Goal: Task Accomplishment & Management: Use online tool/utility

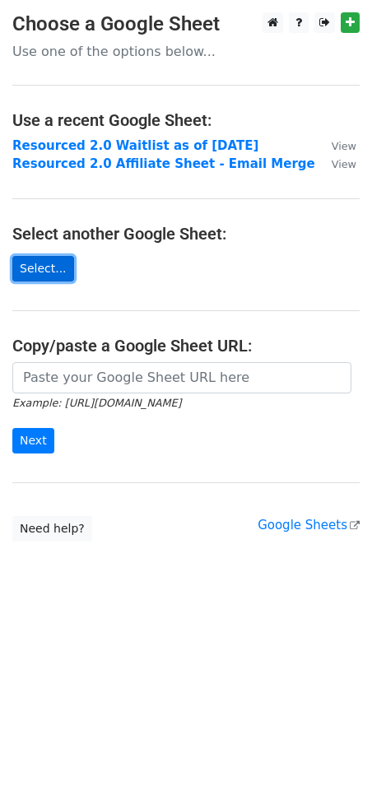
click at [31, 259] on link "Select..." at bounding box center [43, 269] width 62 height 26
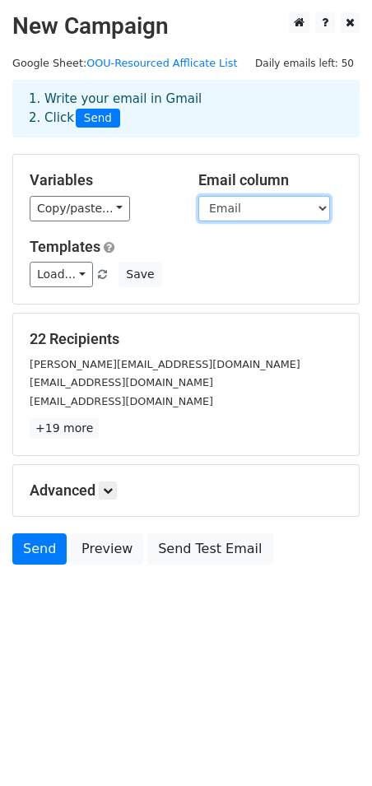
click at [215, 206] on select "Email Name" at bounding box center [264, 209] width 132 height 26
click at [198, 196] on select "Email Name" at bounding box center [264, 209] width 132 height 26
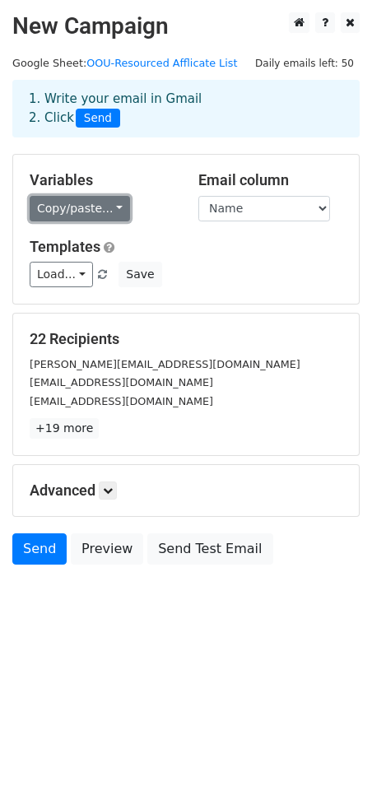
click at [87, 214] on link "Copy/paste..." at bounding box center [80, 209] width 100 height 26
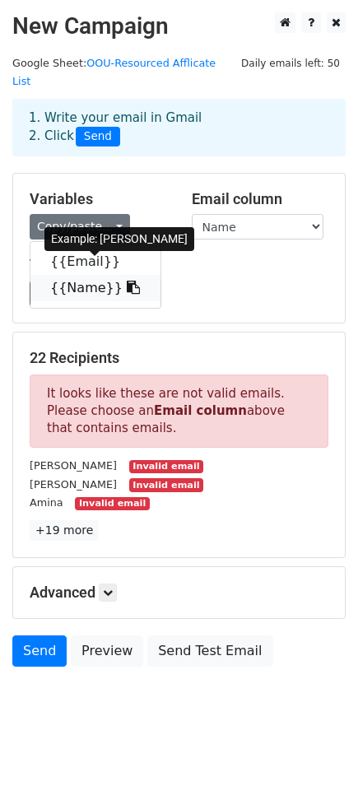
click at [86, 275] on link "{{Name}}" at bounding box center [95, 288] width 130 height 26
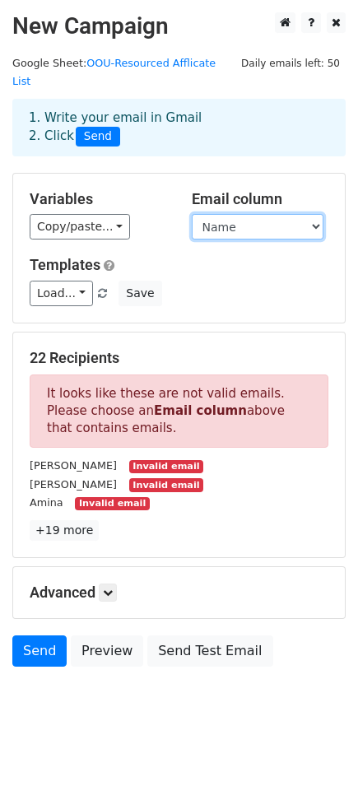
click at [212, 214] on select "Email Name" at bounding box center [258, 227] width 132 height 26
select select "Email"
click at [192, 214] on select "Email Name" at bounding box center [258, 227] width 132 height 26
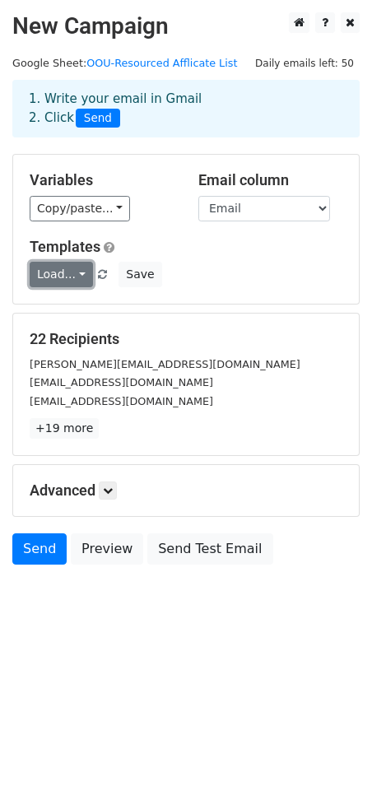
click at [66, 268] on link "Load..." at bounding box center [61, 275] width 63 height 26
click at [185, 276] on div "Load... No templates saved Save" at bounding box center [186, 275] width 338 height 26
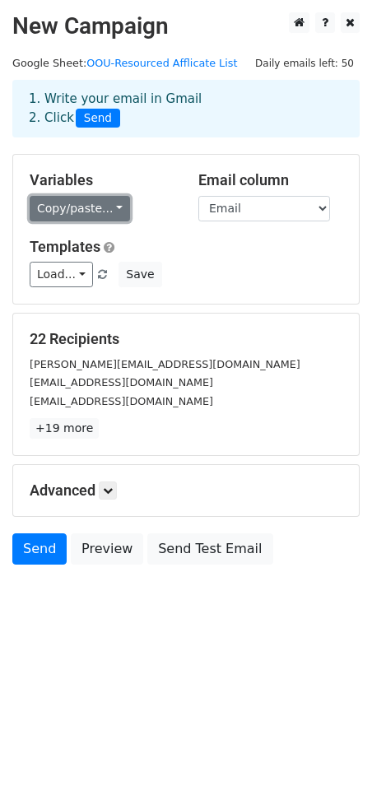
click at [105, 211] on link "Copy/paste..." at bounding box center [80, 209] width 100 height 26
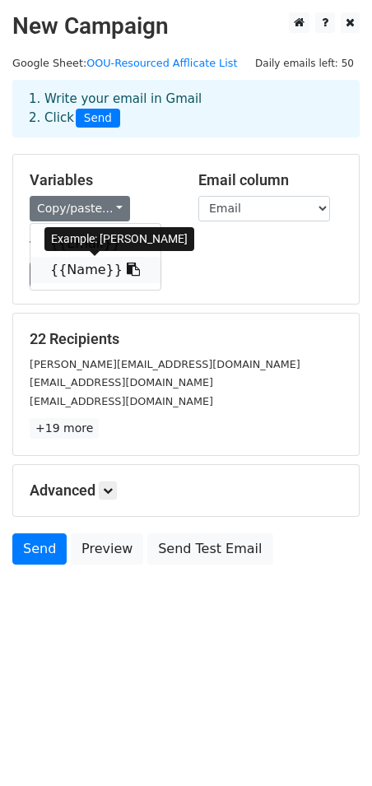
click at [80, 269] on link "{{Name}}" at bounding box center [95, 270] width 130 height 26
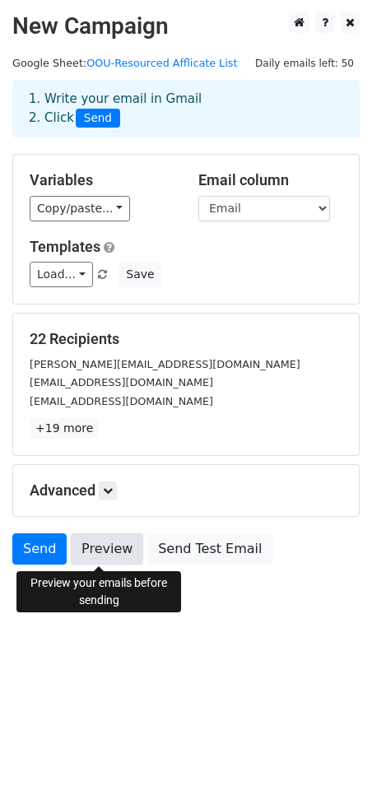
click at [111, 552] on link "Preview" at bounding box center [107, 549] width 72 height 31
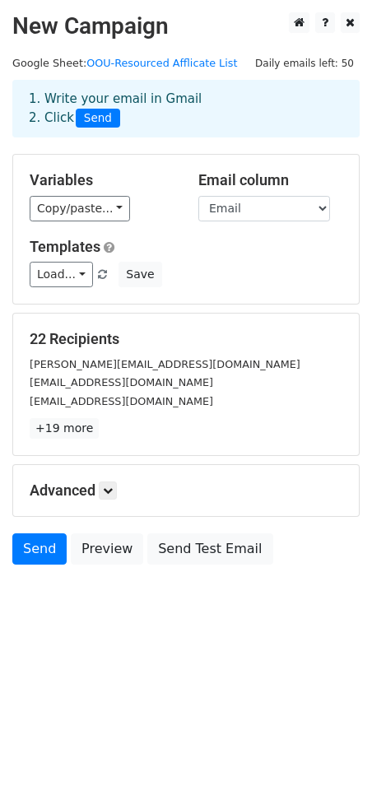
click at [112, 622] on body "New Campaign Daily emails left: 50 Google Sheet: OOU-Resourced Afflicate List 1…" at bounding box center [186, 325] width 372 height 627
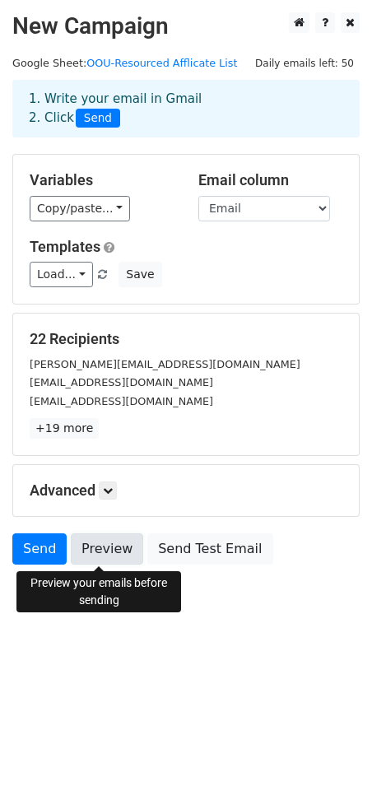
click at [105, 541] on link "Preview" at bounding box center [107, 549] width 72 height 31
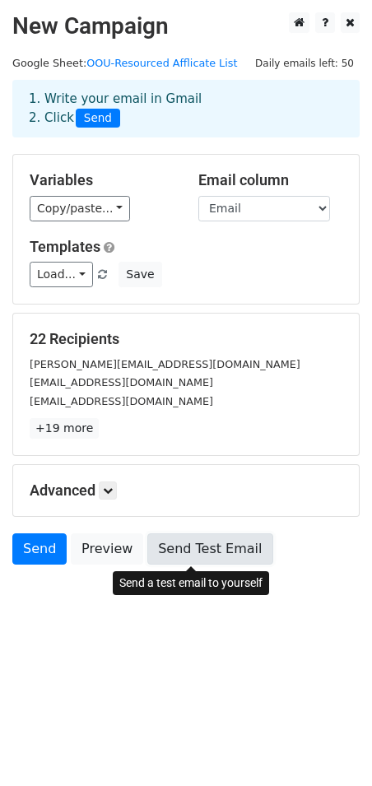
click at [206, 555] on link "Send Test Email" at bounding box center [209, 549] width 125 height 31
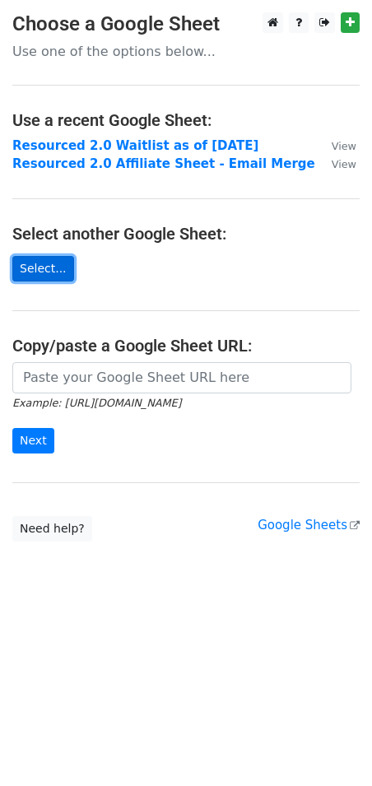
click at [53, 270] on link "Select..." at bounding box center [43, 269] width 62 height 26
click at [35, 264] on link "Select..." at bounding box center [43, 269] width 62 height 26
click at [35, 266] on link "Select..." at bounding box center [43, 269] width 62 height 26
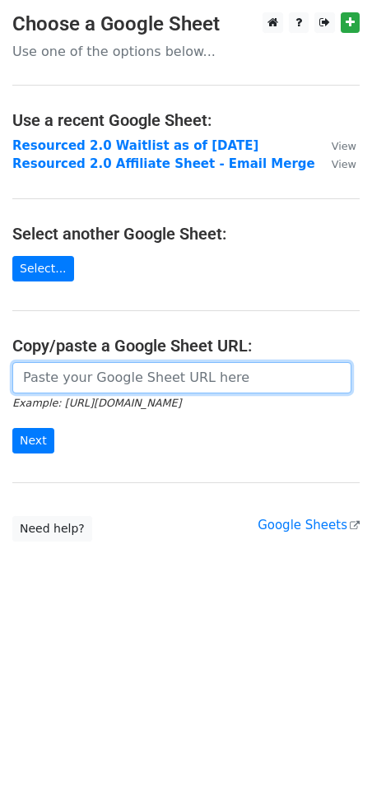
click at [68, 392] on input "url" at bounding box center [181, 377] width 339 height 31
paste input "[URL][DOMAIN_NAME]"
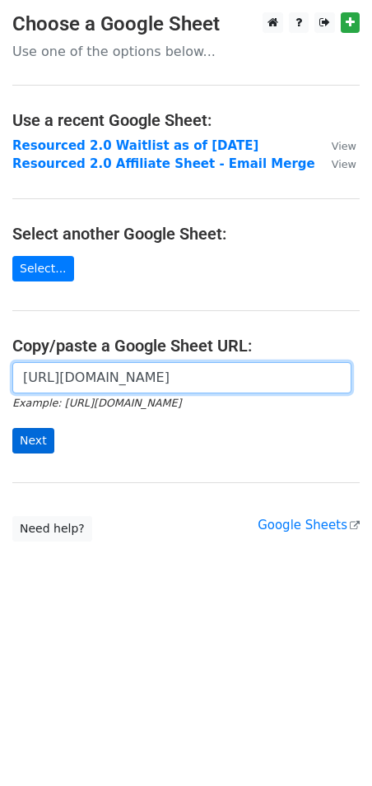
type input "[URL][DOMAIN_NAME]"
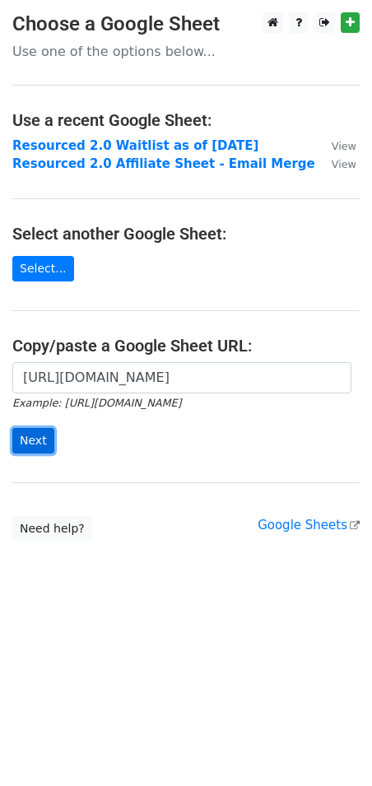
click at [39, 436] on input "Next" at bounding box center [33, 441] width 42 height 26
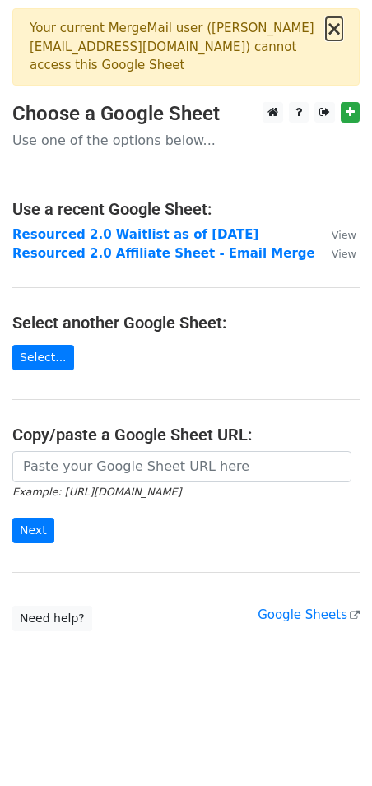
click at [333, 28] on button "×" at bounding box center [334, 29] width 16 height 20
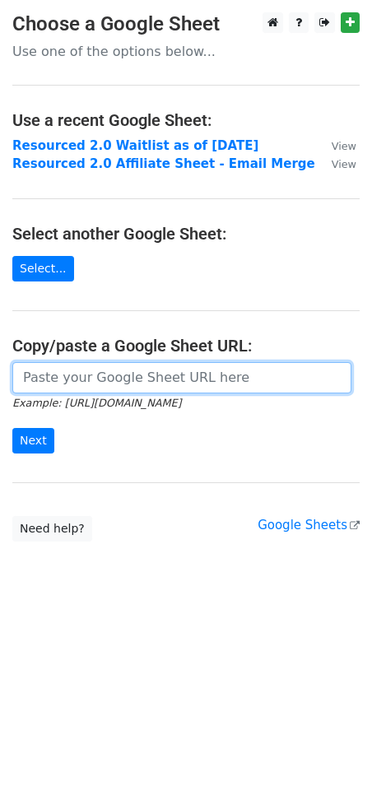
click at [83, 362] on input "url" at bounding box center [181, 377] width 339 height 31
paste input "https://docs.google.com/spreadsheets/d/11rwlcATvkhm92RRCaiG6GMcOD9kuio5EfU90hKn…"
type input "https://docs.google.com/spreadsheets/d/11rwlcATvkhm92RRCaiG6GMcOD9kuio5EfU90hKn…"
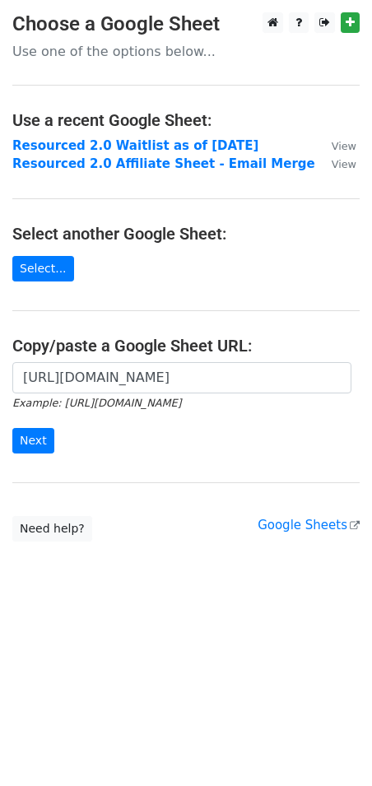
click at [44, 421] on form "https://docs.google.com/spreadsheets/d/11rwlcATvkhm92RRCaiG6GMcOD9kuio5EfU90hKn…" at bounding box center [186, 408] width 348 height 92
click at [44, 428] on input "Next" at bounding box center [33, 441] width 42 height 26
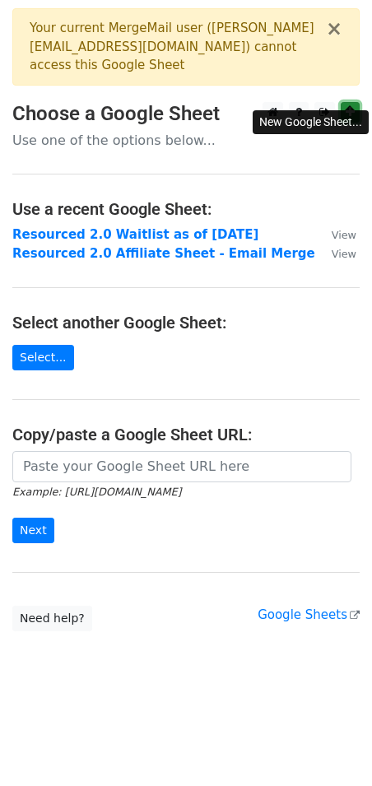
click at [345, 102] on link at bounding box center [350, 112] width 19 height 21
click at [173, 46] on div "Your current MergeMail user ( [PERSON_NAME][EMAIL_ADDRESS][DOMAIN_NAME] ) canno…" at bounding box center [178, 47] width 296 height 56
click at [94, 132] on p "Use one of the options below..." at bounding box center [186, 140] width 348 height 17
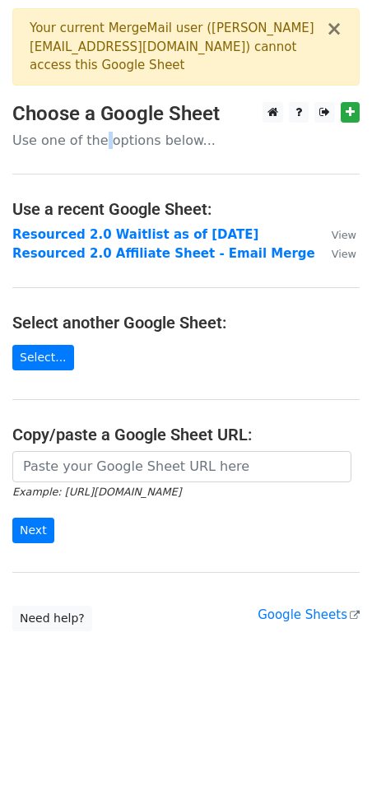
click at [94, 132] on p "Use one of the options below..." at bounding box center [186, 140] width 348 height 17
click at [108, 103] on h3 "Choose a Google Sheet" at bounding box center [186, 114] width 348 height 24
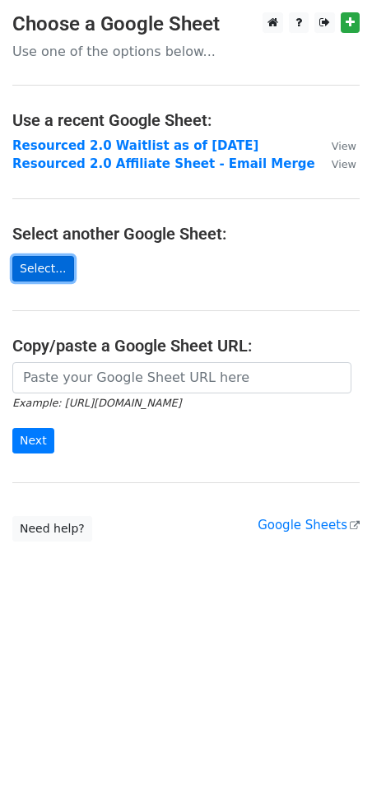
click at [22, 265] on link "Select..." at bounding box center [43, 269] width 62 height 26
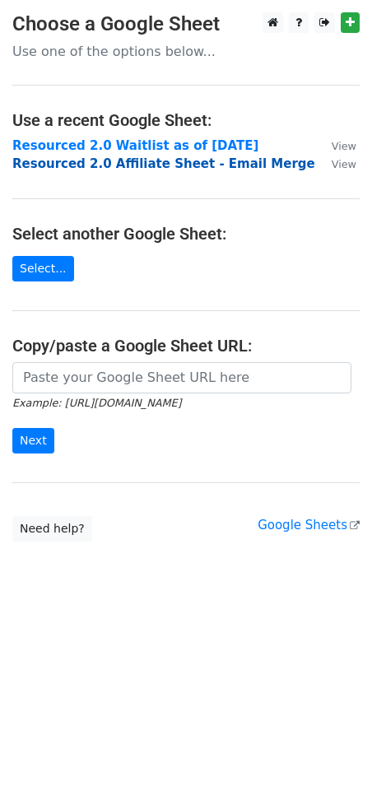
click at [87, 164] on strong "Resourced 2.0 Affiliate Sheet - Email Merge" at bounding box center [163, 163] width 303 height 15
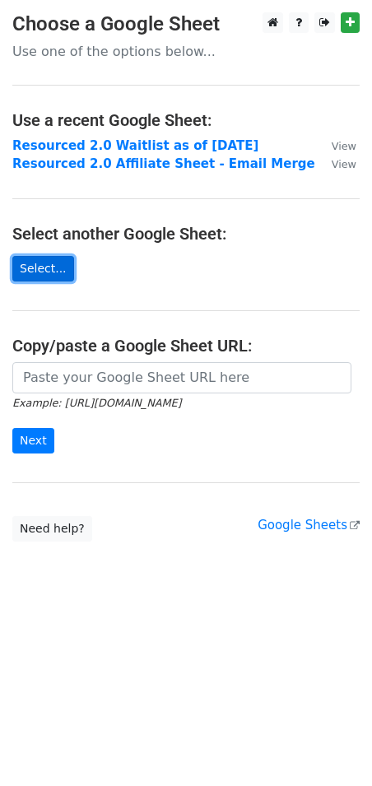
click at [44, 273] on link "Select..." at bounding box center [43, 269] width 62 height 26
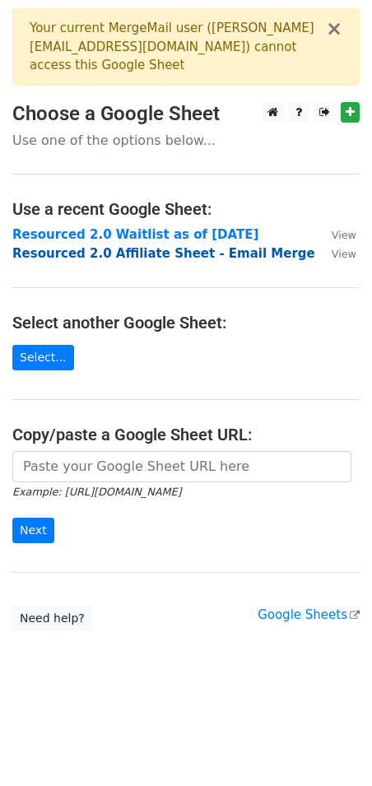
click at [170, 246] on strong "Resourced 2.0 Affiliate Sheet - Email Merge" at bounding box center [163, 253] width 303 height 15
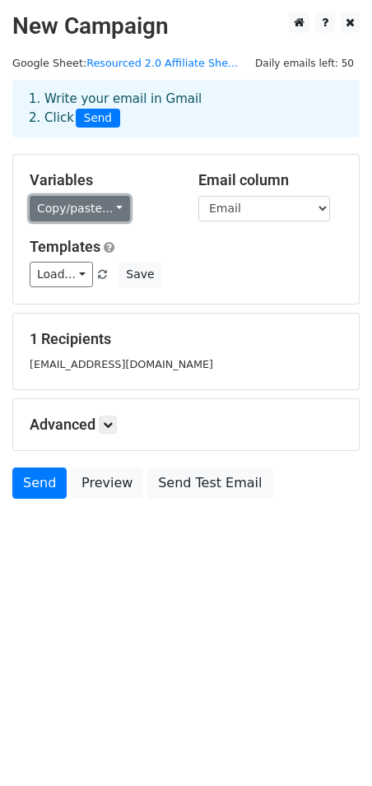
click at [94, 206] on link "Copy/paste..." at bounding box center [80, 209] width 100 height 26
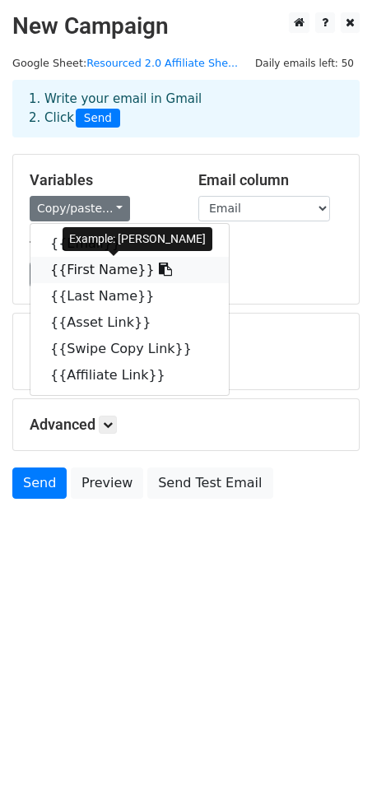
click at [88, 269] on link "{{First Name}}" at bounding box center [129, 270] width 198 height 26
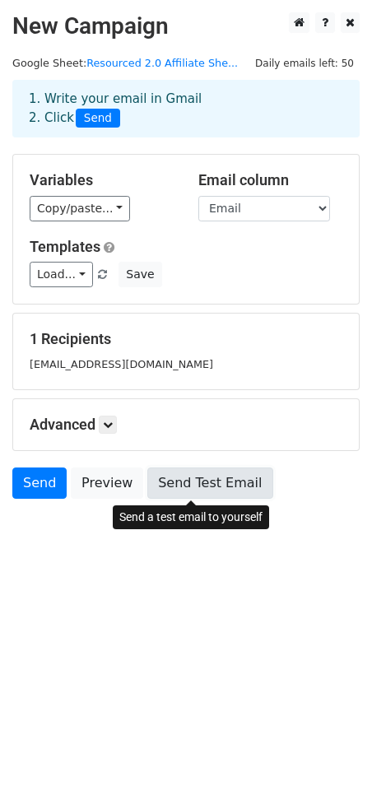
click at [217, 480] on link "Send Test Email" at bounding box center [209, 483] width 125 height 31
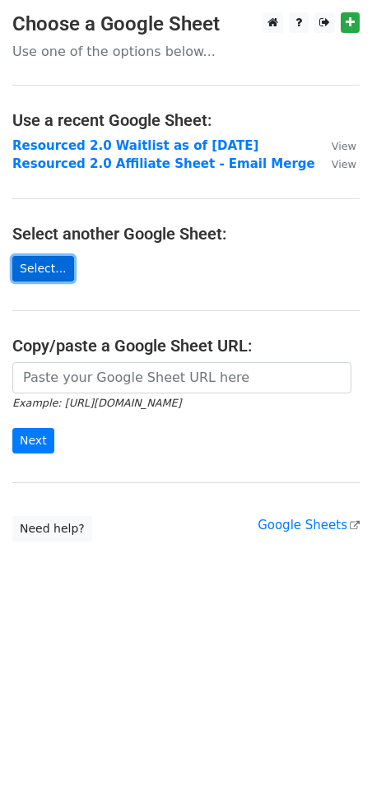
click at [42, 257] on link "Select..." at bounding box center [43, 269] width 62 height 26
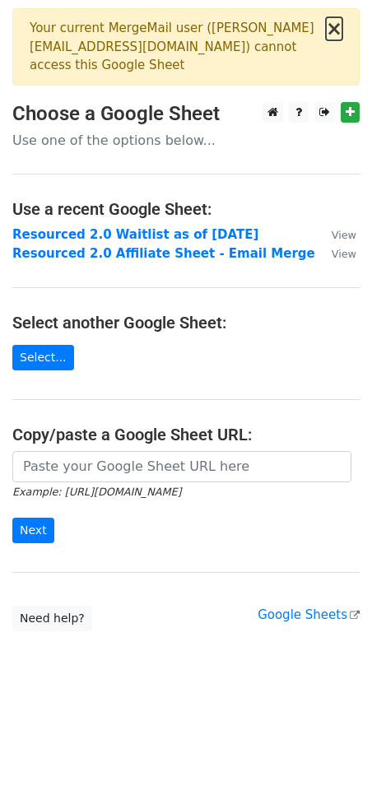
click at [338, 28] on button "×" at bounding box center [334, 29] width 16 height 20
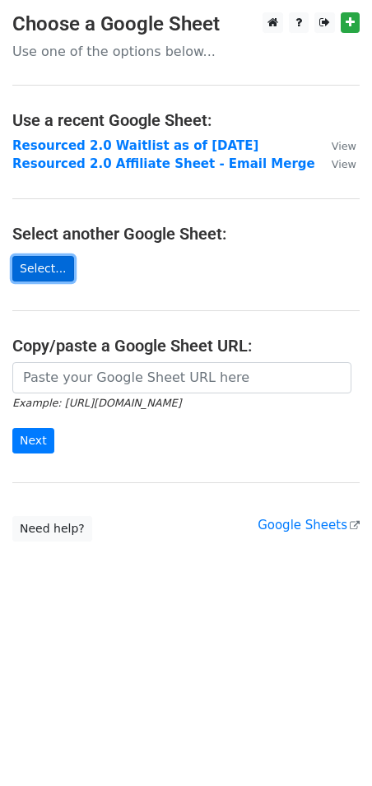
click at [45, 270] on link "Select..." at bounding box center [43, 269] width 62 height 26
